Goal: Obtain resource: Obtain resource

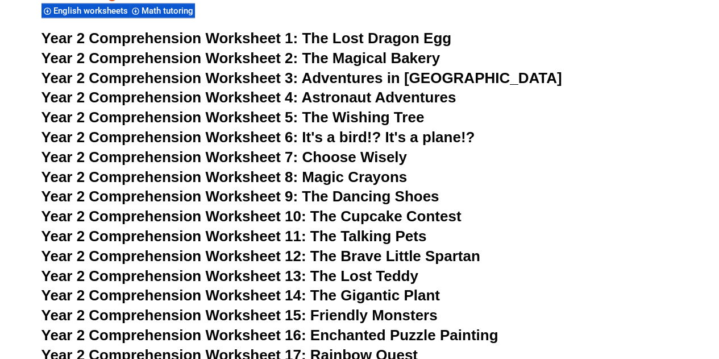
scroll to position [2730, 0]
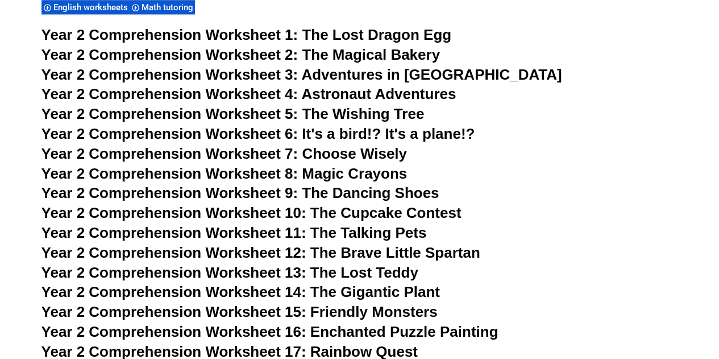
click at [355, 35] on span "The Lost Dragon Egg" at bounding box center [377, 34] width 150 height 17
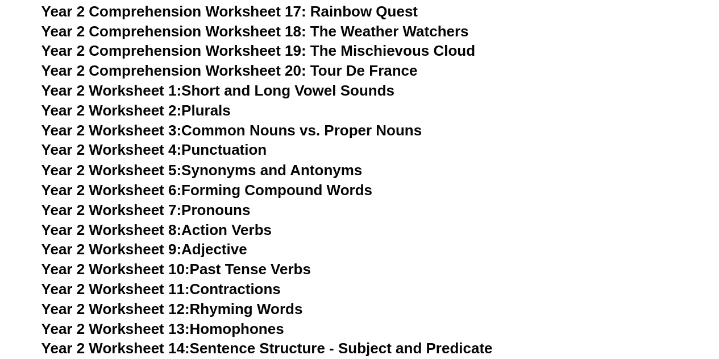
scroll to position [3056, 0]
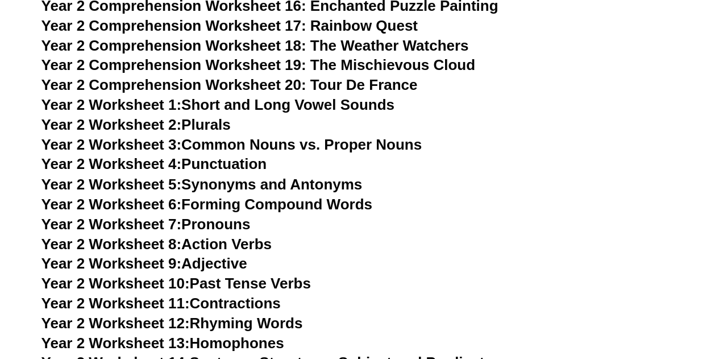
click at [139, 162] on span "Year 2 Worksheet 4:" at bounding box center [112, 163] width 140 height 17
click at [239, 184] on link "Year 2 Worksheet 5: Synonyms and Antonyms" at bounding box center [202, 183] width 321 height 17
click at [228, 241] on link "Year 2 Worksheet 8: Action Verbs" at bounding box center [157, 243] width 230 height 17
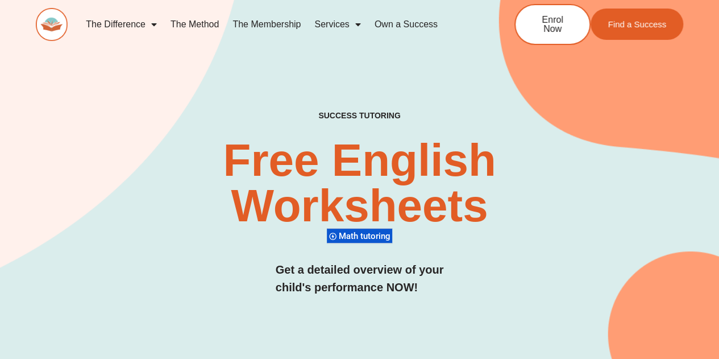
scroll to position [0, 0]
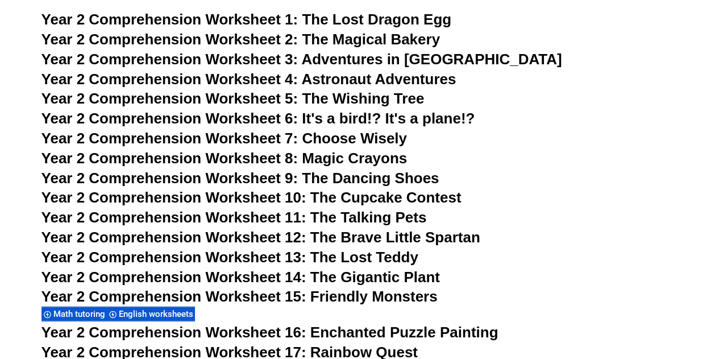
scroll to position [2730, 0]
